Goal: Check status: Check status

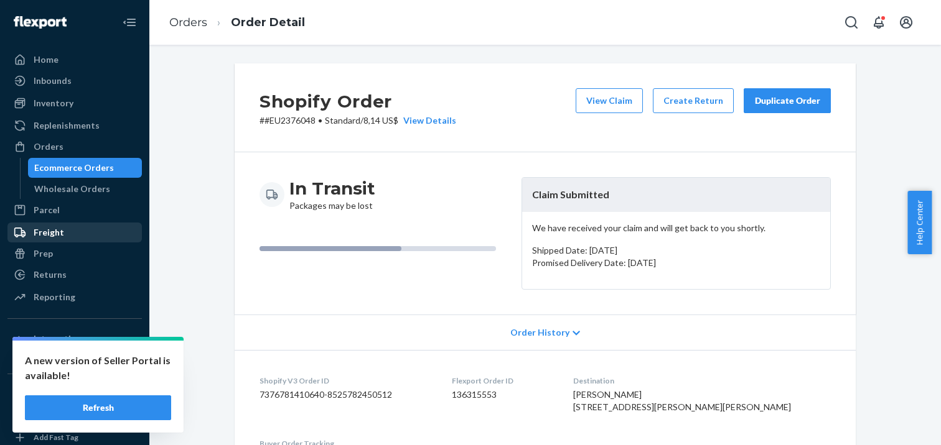
click at [69, 276] on div "Returns" at bounding box center [75, 274] width 132 height 17
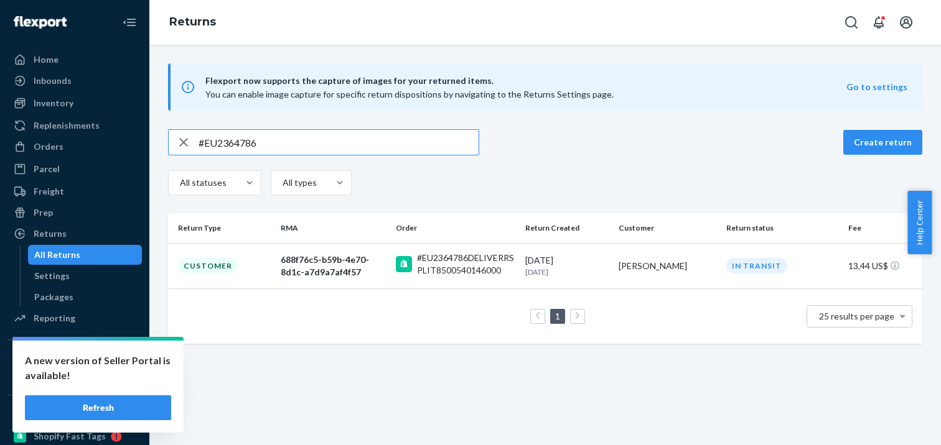
drag, startPoint x: 269, startPoint y: 145, endPoint x: 218, endPoint y: 142, distance: 50.5
click at [192, 139] on div "#EU2364786" at bounding box center [324, 142] width 310 height 25
type input "#EU2345165"
click at [303, 266] on div "bfd45e04-fa27-488d-88e5-babc964210c0" at bounding box center [333, 266] width 105 height 25
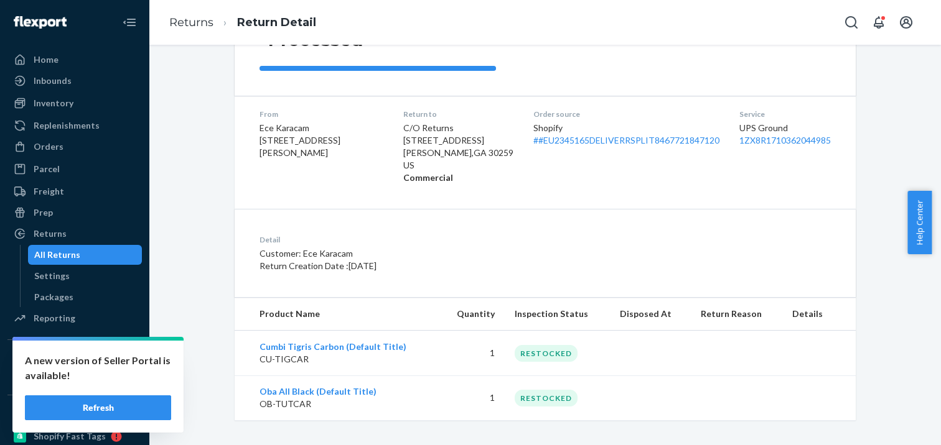
scroll to position [162, 0]
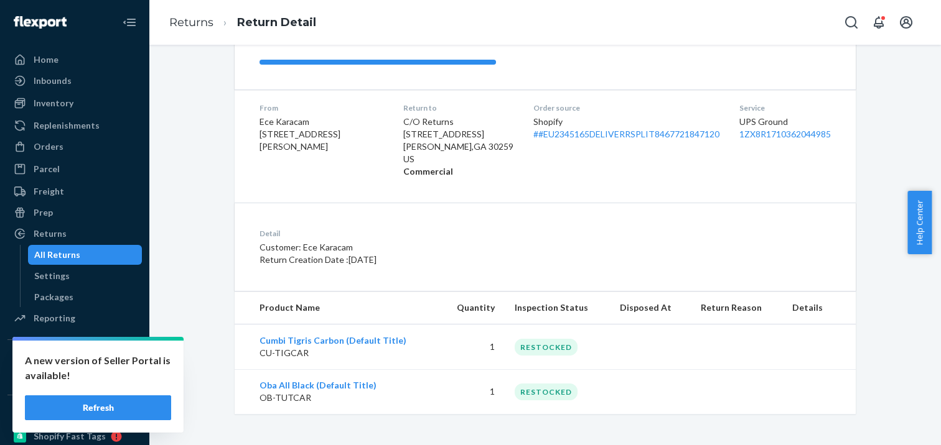
click at [93, 255] on div "All Returns" at bounding box center [85, 254] width 112 height 17
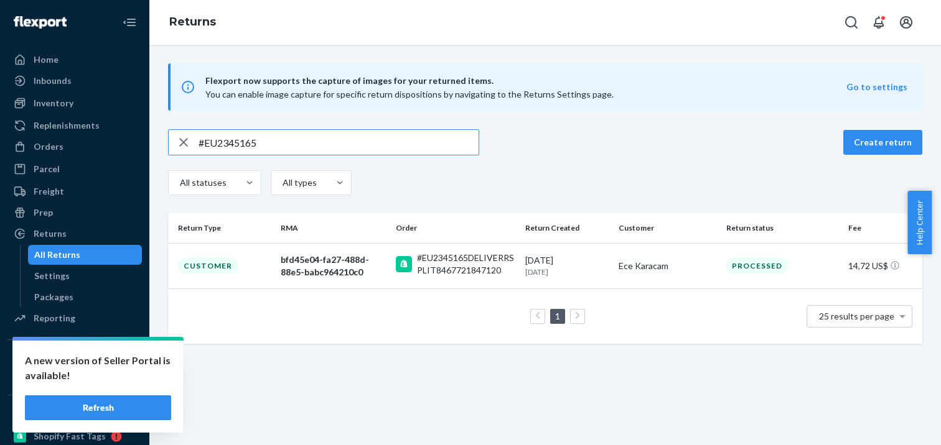
drag, startPoint x: 306, startPoint y: 139, endPoint x: 236, endPoint y: 145, distance: 69.9
click at [179, 130] on div "#EU2345165" at bounding box center [324, 142] width 310 height 25
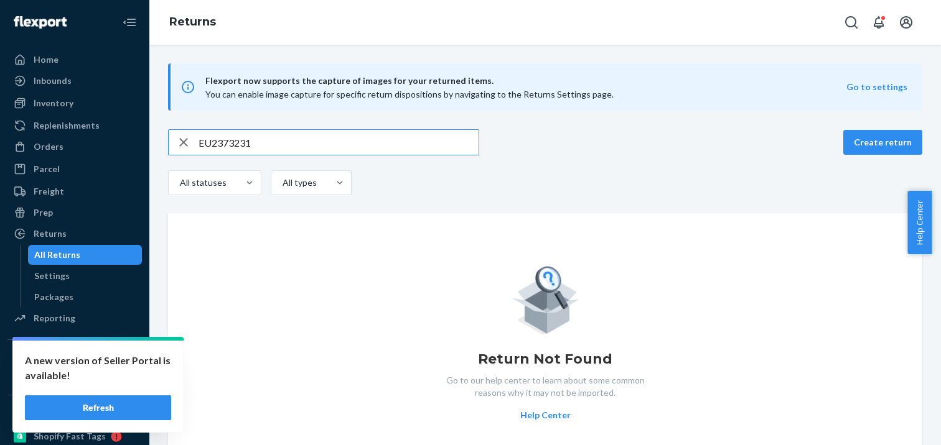
drag, startPoint x: 209, startPoint y: 141, endPoint x: 177, endPoint y: 139, distance: 31.8
click at [174, 138] on div "EU2373231" at bounding box center [324, 142] width 310 height 25
paste input "#EU2373231 Complete"
drag, startPoint x: 254, startPoint y: 140, endPoint x: 335, endPoint y: 150, distance: 80.9
click at [335, 150] on input "#EU2373231 Complete" at bounding box center [338, 142] width 280 height 25
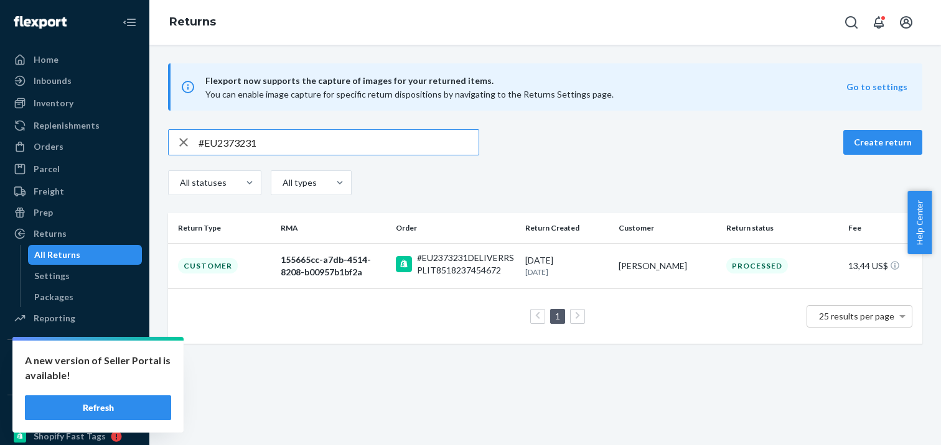
type input "#EU2373231"
click at [242, 256] on td "Customer" at bounding box center [222, 265] width 108 height 45
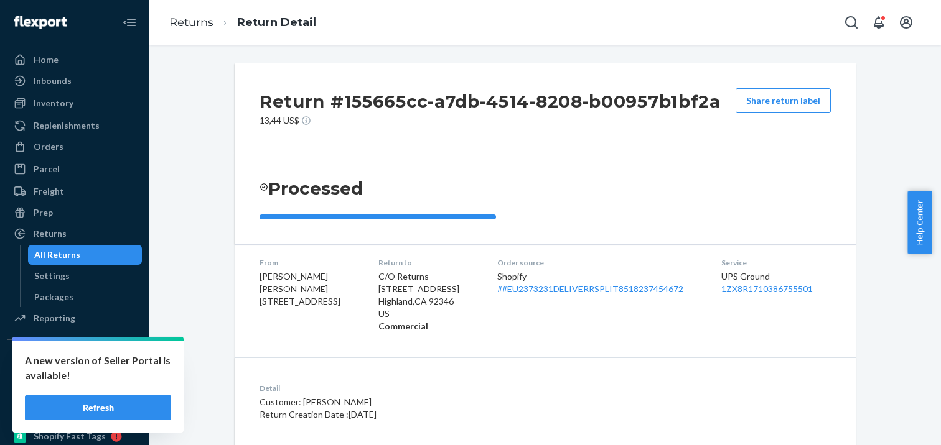
scroll to position [162, 0]
